Goal: Task Accomplishment & Management: Manage account settings

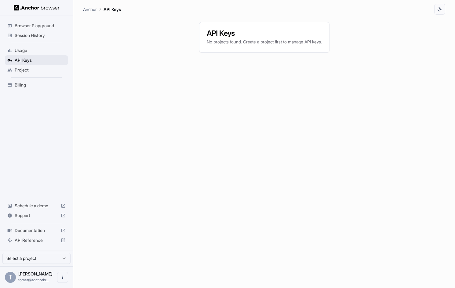
click at [32, 60] on span "API Keys" at bounding box center [40, 60] width 51 height 6
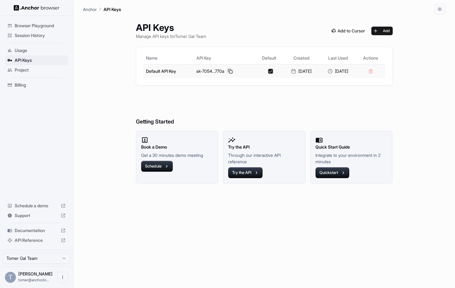
click at [227, 71] on button at bounding box center [230, 71] width 7 height 7
click at [108, 180] on div "API Keys Manage API keys for Tomer Gal Team Add Name API Key Default Created La…" at bounding box center [264, 151] width 363 height 273
